Goal: Information Seeking & Learning: Learn about a topic

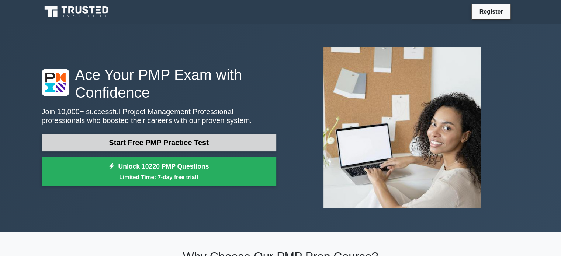
click at [160, 142] on link "Start Free PMP Practice Test" at bounding box center [159, 143] width 234 height 18
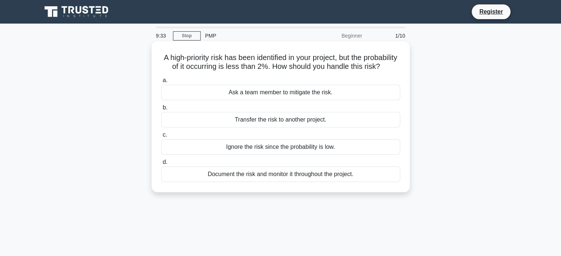
click at [302, 182] on div "Document the risk and monitor it throughout the project." at bounding box center [280, 174] width 239 height 15
click at [161, 165] on input "d. Document the risk and monitor it throughout the project." at bounding box center [161, 162] width 0 height 5
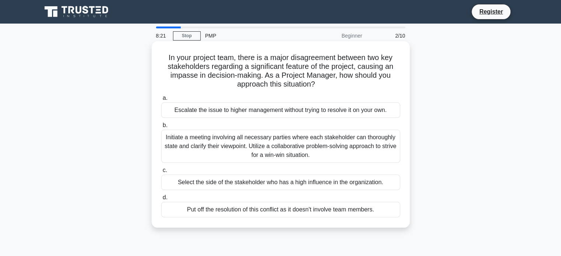
click at [232, 151] on div "Initiate a meeting involving all necessary parties where each stakeholder can t…" at bounding box center [280, 146] width 239 height 33
click at [161, 128] on input "b. Initiate a meeting involving all necessary parties where each stakeholder ca…" at bounding box center [161, 125] width 0 height 5
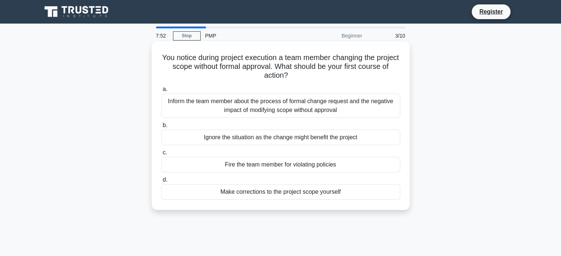
click at [263, 109] on div "Inform the team member about the process of formal change request and the negat…" at bounding box center [280, 106] width 239 height 24
click at [161, 92] on input "a. Inform the team member about the process of formal change request and the ne…" at bounding box center [161, 89] width 0 height 5
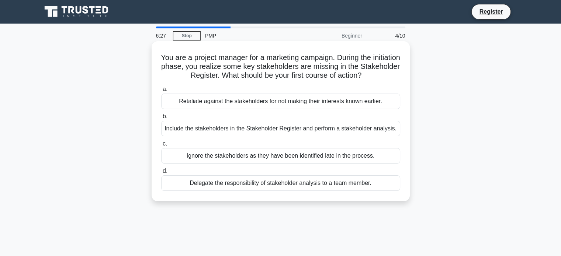
click at [250, 184] on div "Delegate the responsibility of stakeholder analysis to a team member." at bounding box center [280, 182] width 239 height 15
click at [161, 174] on input "d. Delegate the responsibility of stakeholder analysis to a team member." at bounding box center [161, 171] width 0 height 5
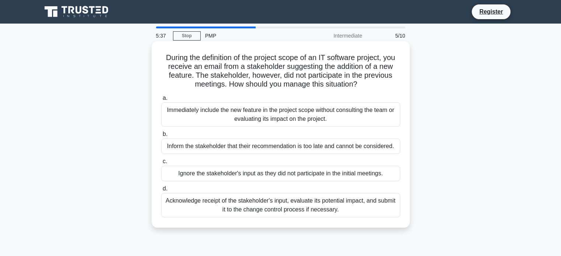
click at [264, 199] on div "Acknowledge receipt of the stakeholder's input, evaluate its potential impact, …" at bounding box center [280, 205] width 239 height 24
click at [161, 191] on input "d. Acknowledge receipt of the stakeholder's input, evaluate its potential impac…" at bounding box center [161, 189] width 0 height 5
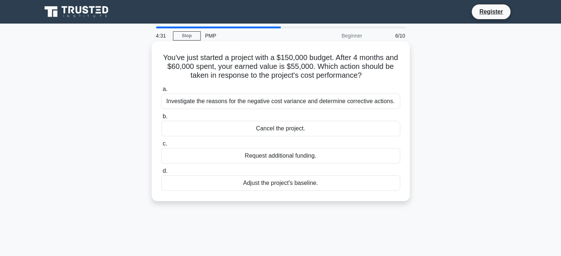
click at [260, 104] on div "Investigate the reasons for the negative cost variance and determine corrective…" at bounding box center [280, 101] width 239 height 15
click at [161, 92] on input "a. Investigate the reasons for the negative cost variance and determine correct…" at bounding box center [161, 89] width 0 height 5
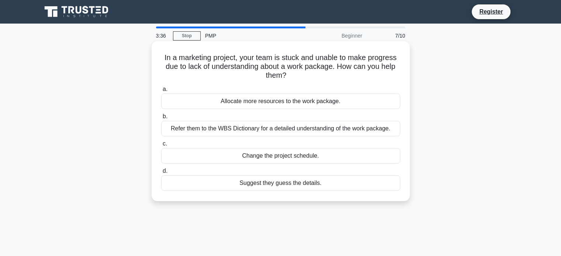
click at [194, 125] on div "Refer them to the WBS Dictionary for a detailed understanding of the work packa…" at bounding box center [280, 128] width 239 height 15
click at [161, 119] on input "b. Refer them to the WBS Dictionary for a detailed understanding of the work pa…" at bounding box center [161, 116] width 0 height 5
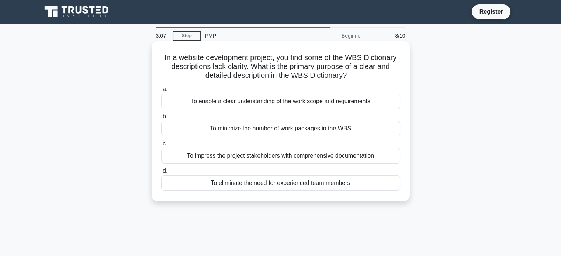
click at [320, 103] on div "To enable a clear understanding of the work scope and requirements" at bounding box center [280, 101] width 239 height 15
click at [161, 92] on input "a. To enable a clear understanding of the work scope and requirements" at bounding box center [161, 89] width 0 height 5
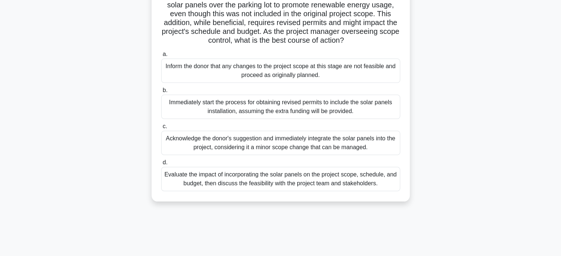
scroll to position [74, 0]
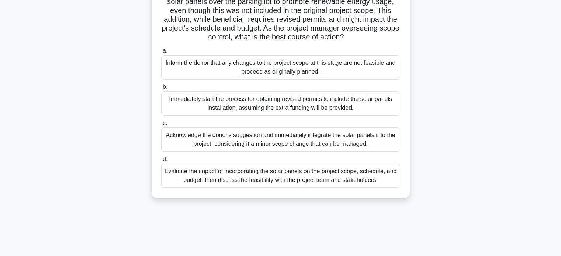
click at [253, 187] on div "Evaluate the impact of incorporating the solar panels on the project scope, sch…" at bounding box center [280, 176] width 239 height 24
click at [161, 162] on input "d. Evaluate the impact of incorporating the solar panels on the project scope, …" at bounding box center [161, 159] width 0 height 5
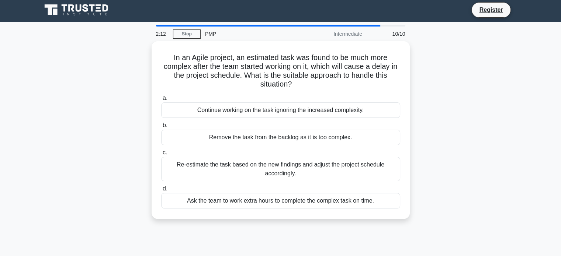
scroll to position [0, 0]
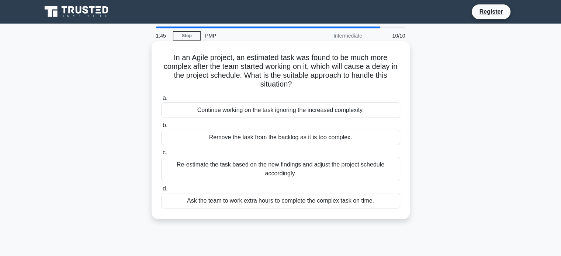
click at [296, 168] on div "Re-estimate the task based on the new findings and adjust the project schedule …" at bounding box center [280, 169] width 239 height 24
click at [161, 155] on input "c. Re-estimate the task based on the new findings and adjust the project schedu…" at bounding box center [161, 152] width 0 height 5
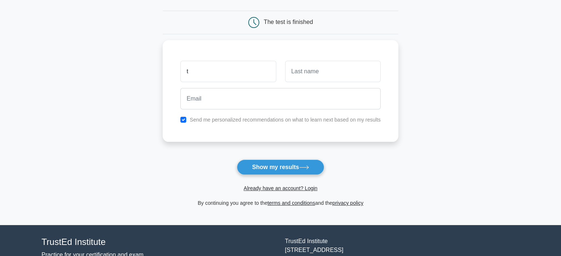
scroll to position [37, 0]
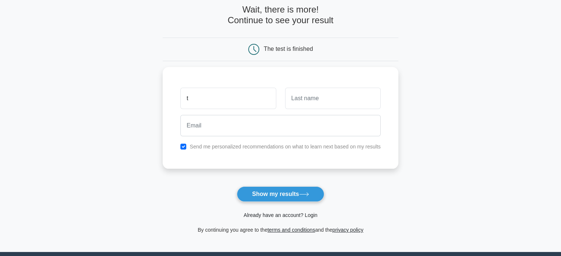
type input "t"
click at [258, 214] on link "Already have an account? Login" at bounding box center [280, 215] width 74 height 6
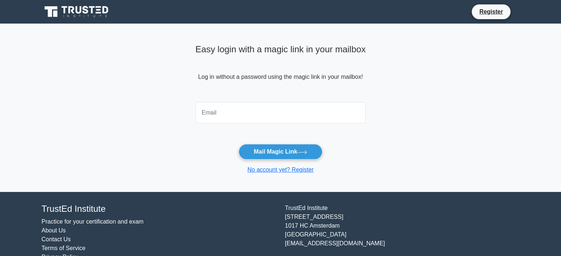
click at [256, 116] on input "email" at bounding box center [280, 112] width 170 height 21
type input "[EMAIL_ADDRESS][DOMAIN_NAME]"
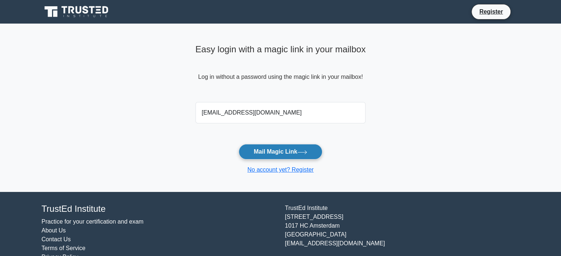
click at [271, 151] on button "Mail Magic Link" at bounding box center [281, 151] width 84 height 15
